Goal: Information Seeking & Learning: Learn about a topic

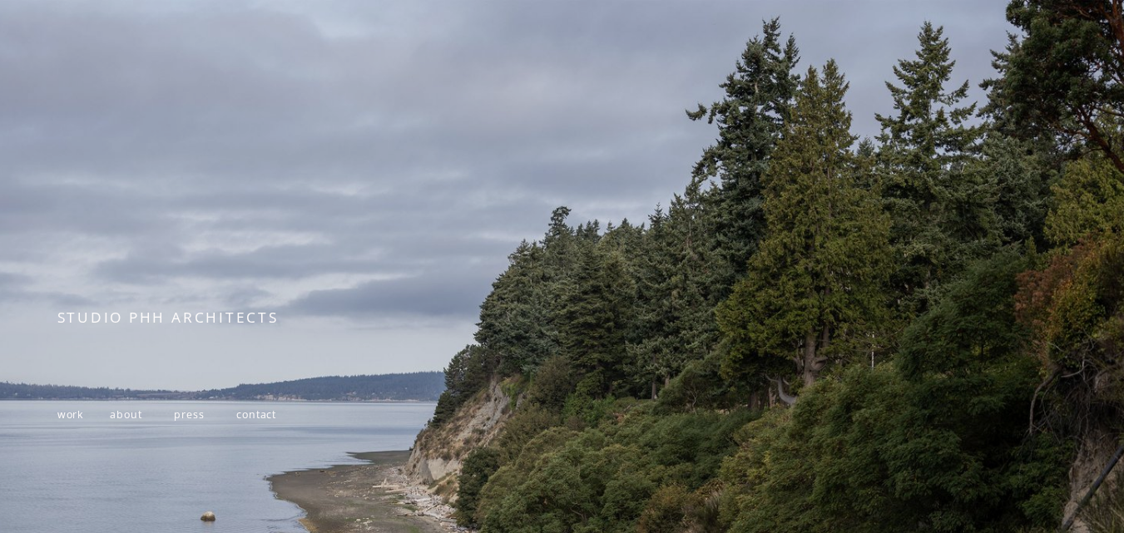
click at [582, 140] on div at bounding box center [562, 391] width 1124 height 783
click at [123, 422] on span "about" at bounding box center [126, 415] width 32 height 14
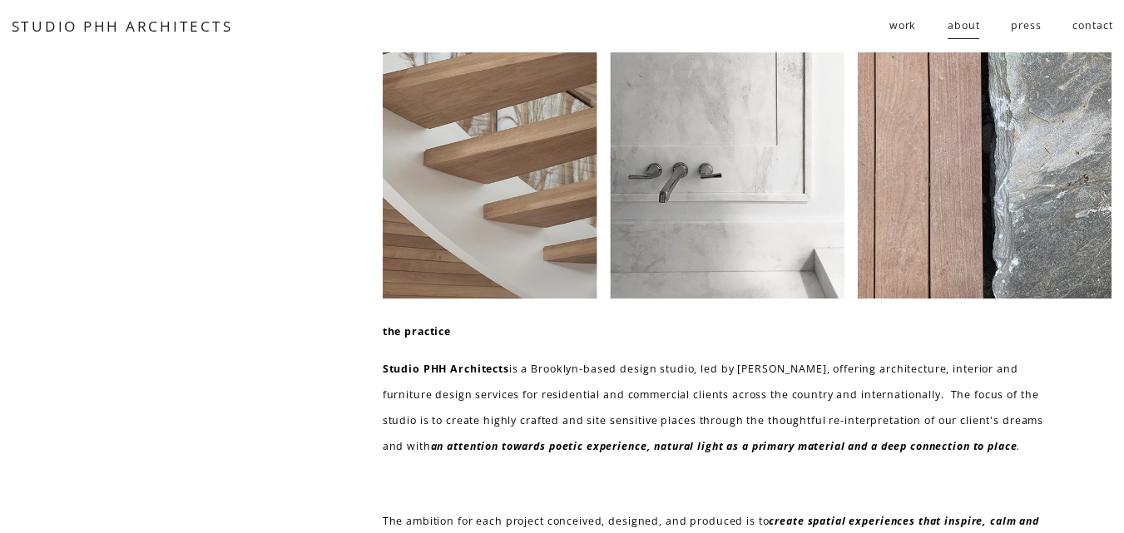
click at [0, 0] on span "residential" at bounding box center [0, 0] width 0 height 0
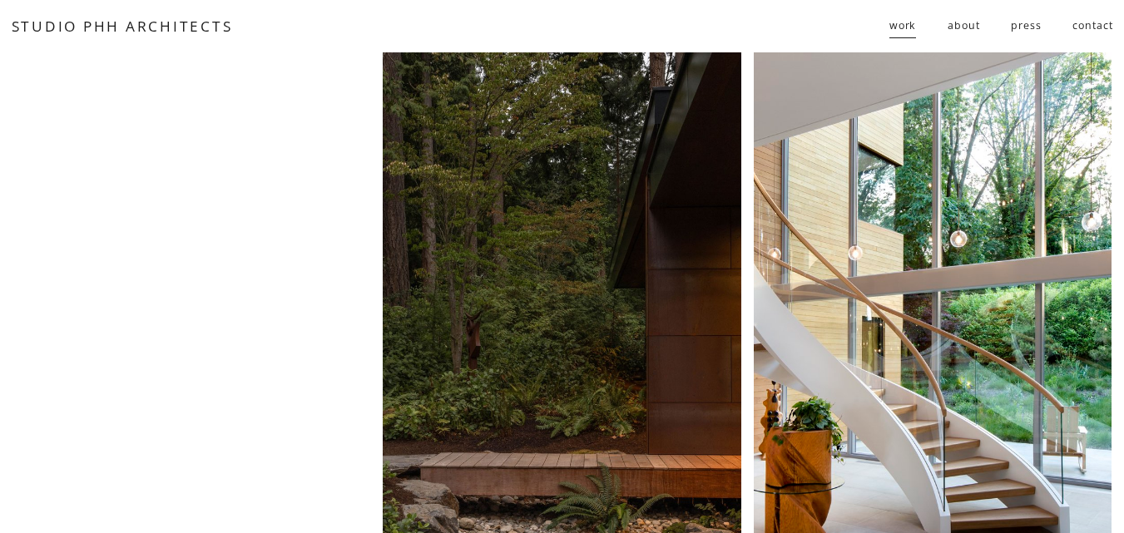
click at [628, 171] on div at bounding box center [562, 308] width 358 height 513
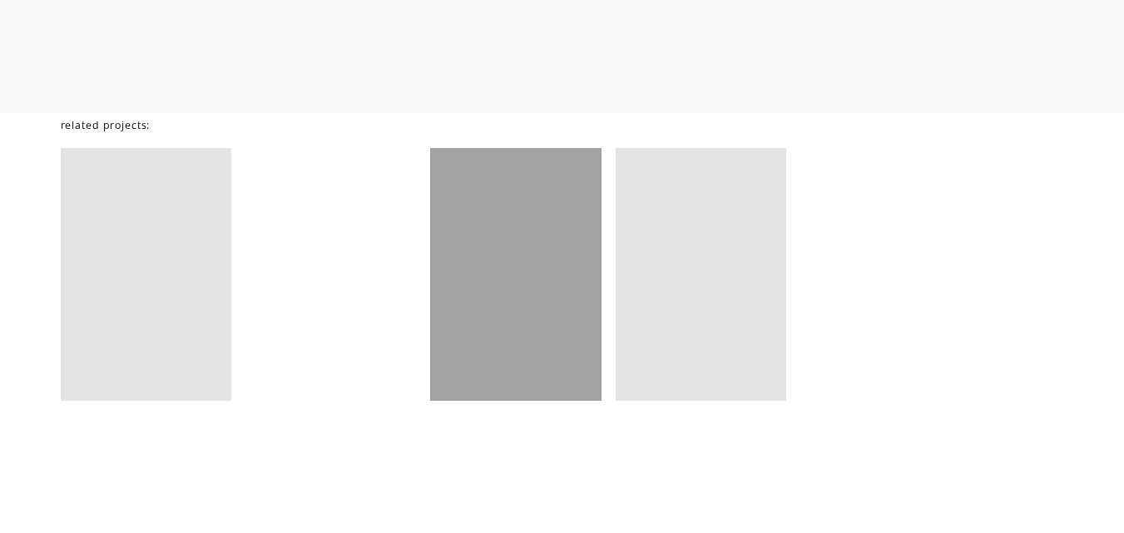
scroll to position [10219, 0]
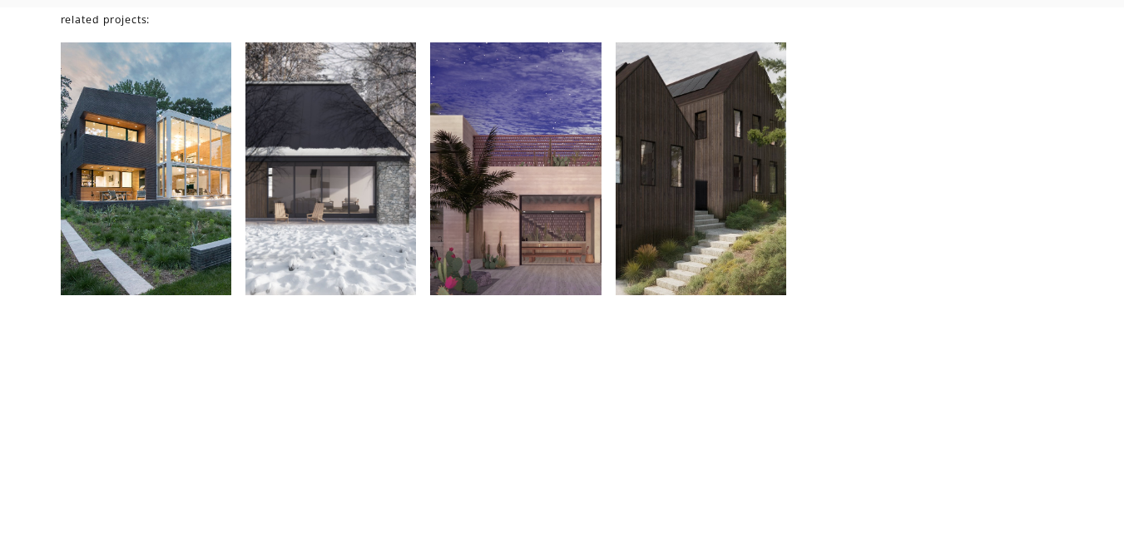
click at [628, 172] on div at bounding box center [701, 169] width 171 height 254
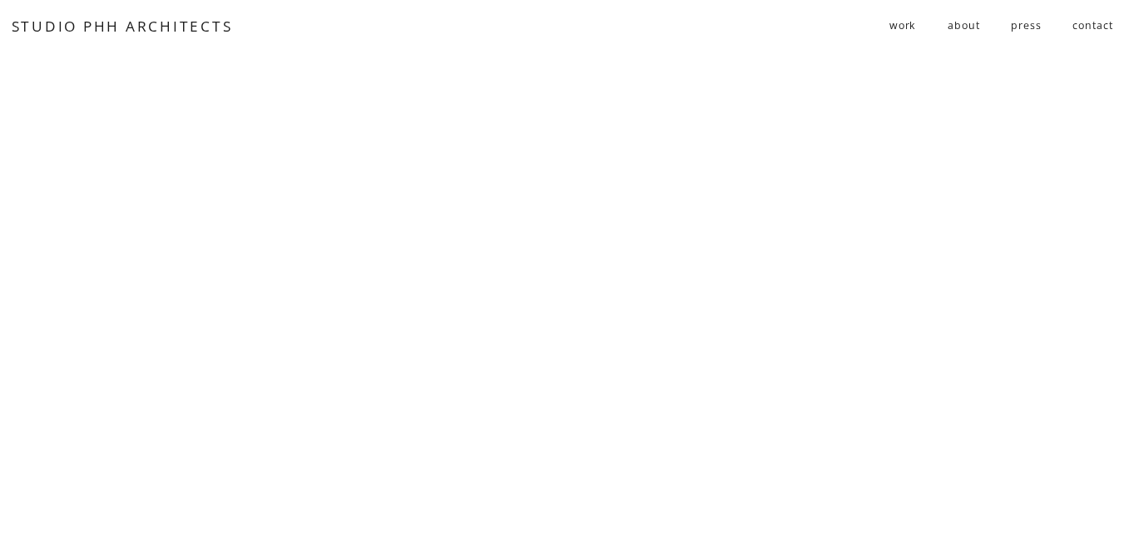
scroll to position [4028, 0]
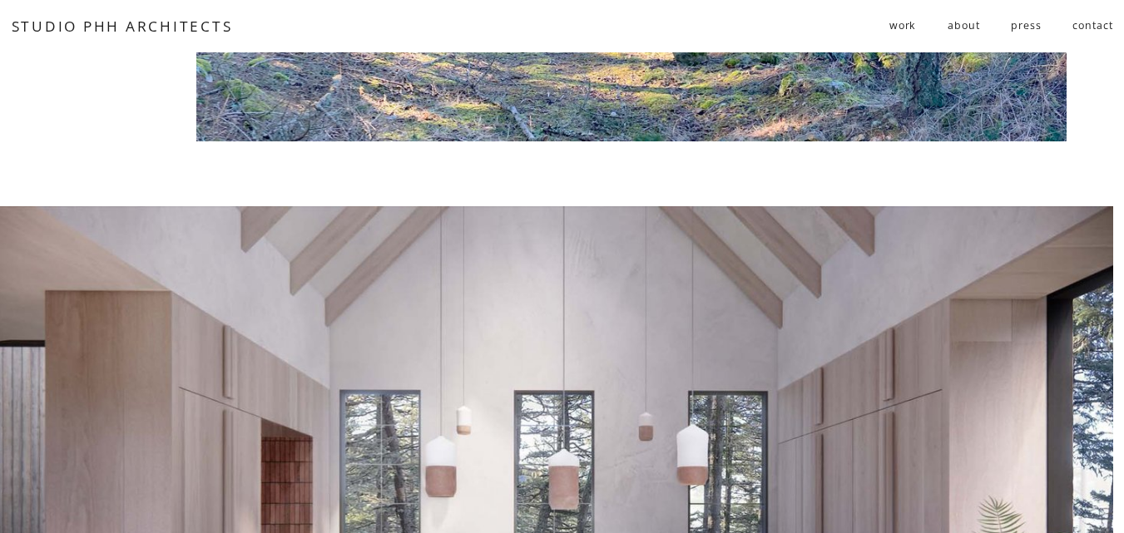
click at [0, 0] on span "public" at bounding box center [0, 0] width 0 height 0
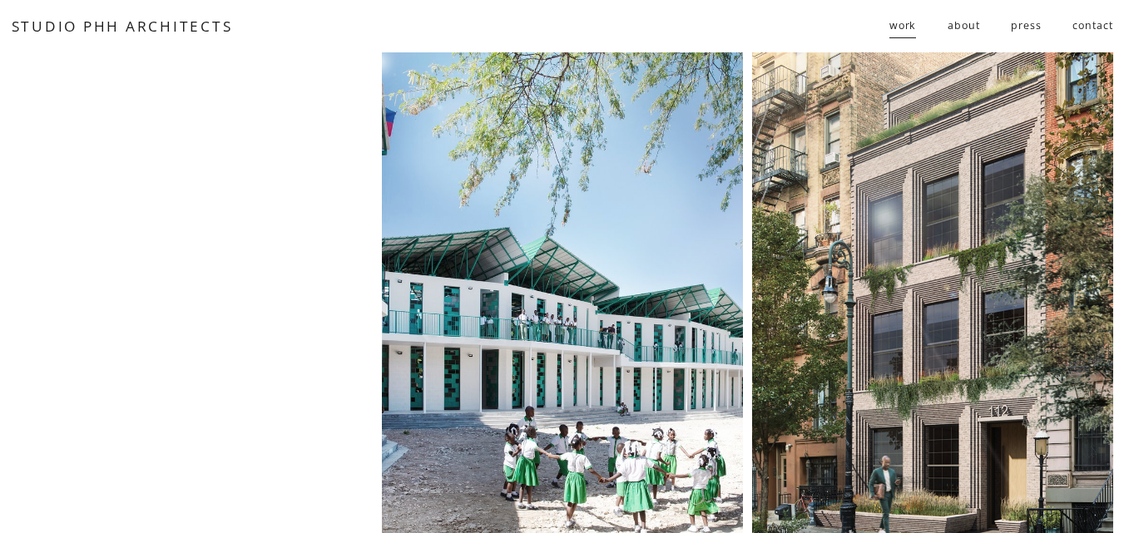
click at [952, 94] on div at bounding box center [932, 308] width 361 height 513
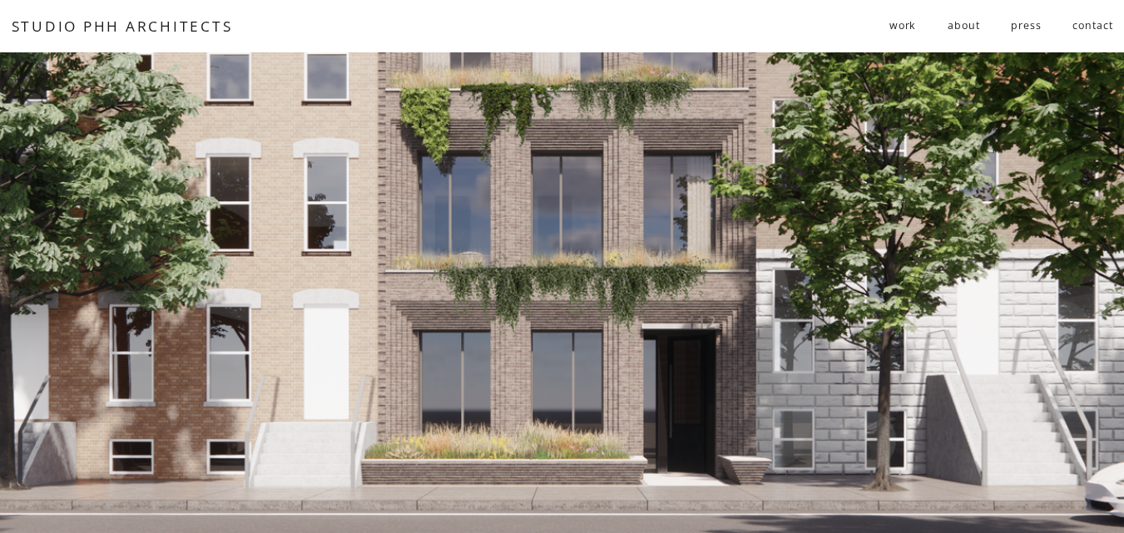
scroll to position [233, 0]
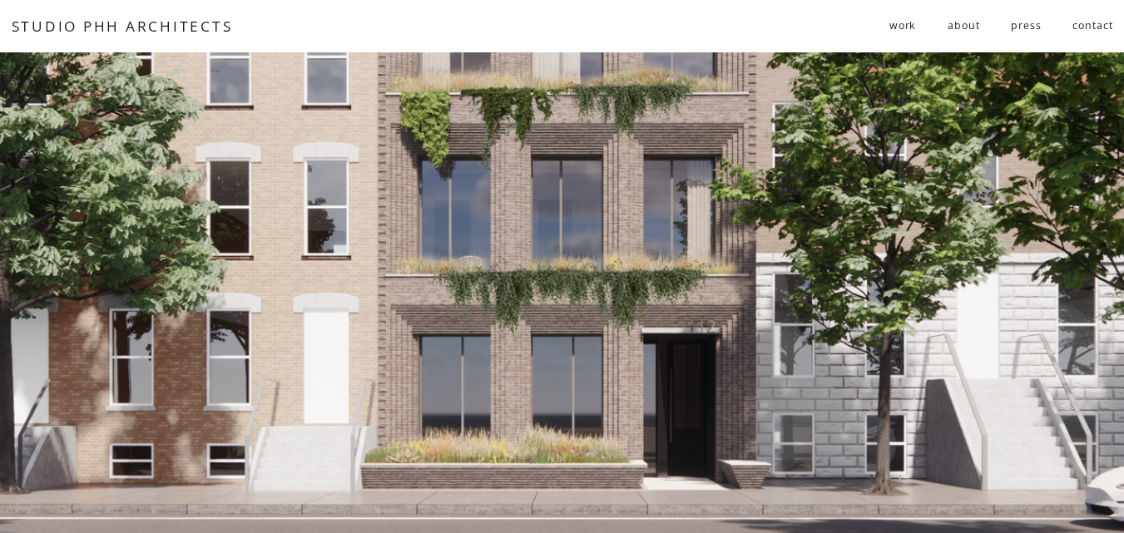
click at [1029, 24] on link "press" at bounding box center [1026, 25] width 30 height 27
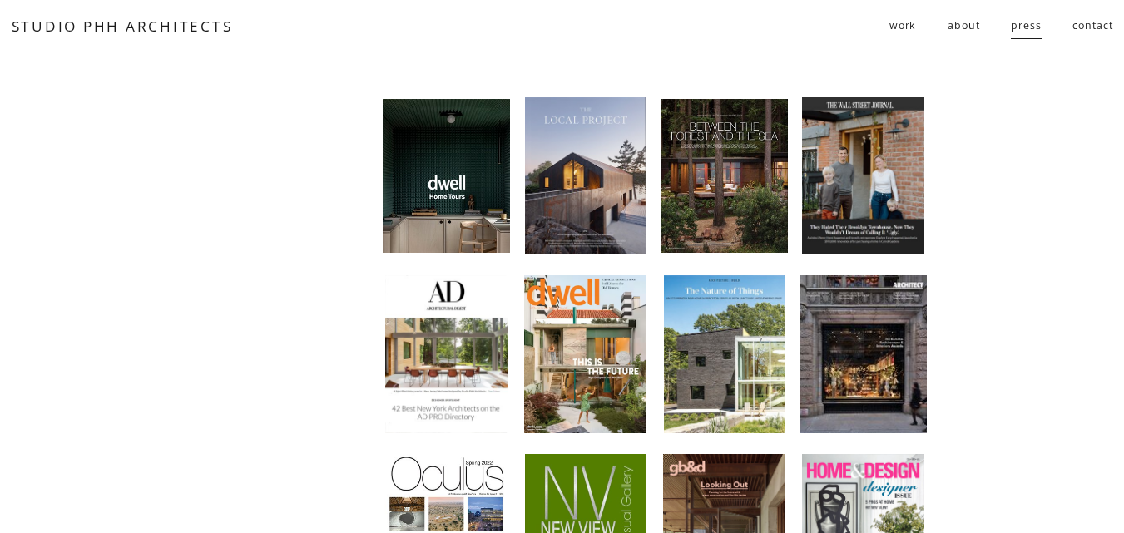
click at [593, 355] on div at bounding box center [585, 354] width 122 height 158
